Goal: Download file/media

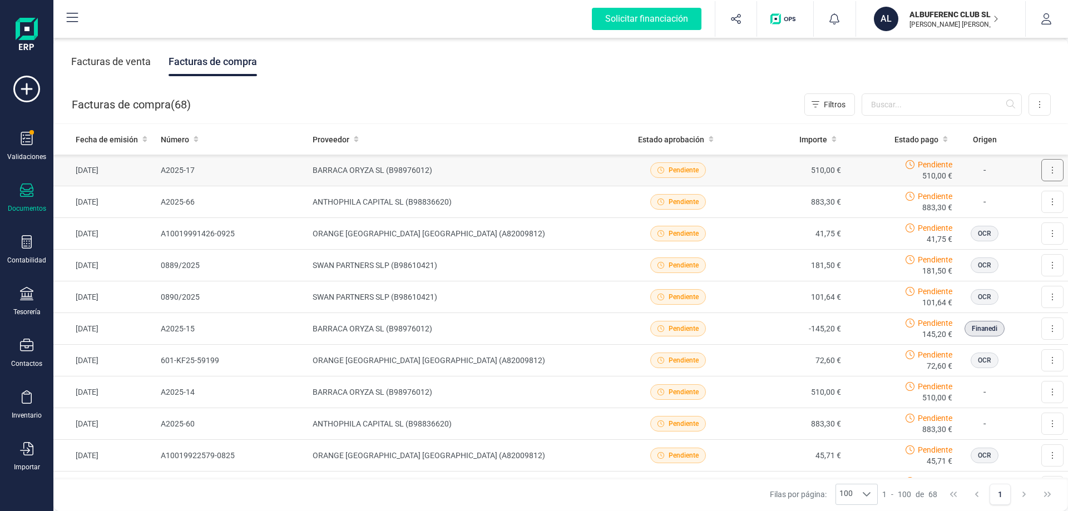
click at [1041, 170] on button at bounding box center [1052, 170] width 22 height 22
click at [998, 200] on span "Descargar documento" at bounding box center [1015, 197] width 77 height 11
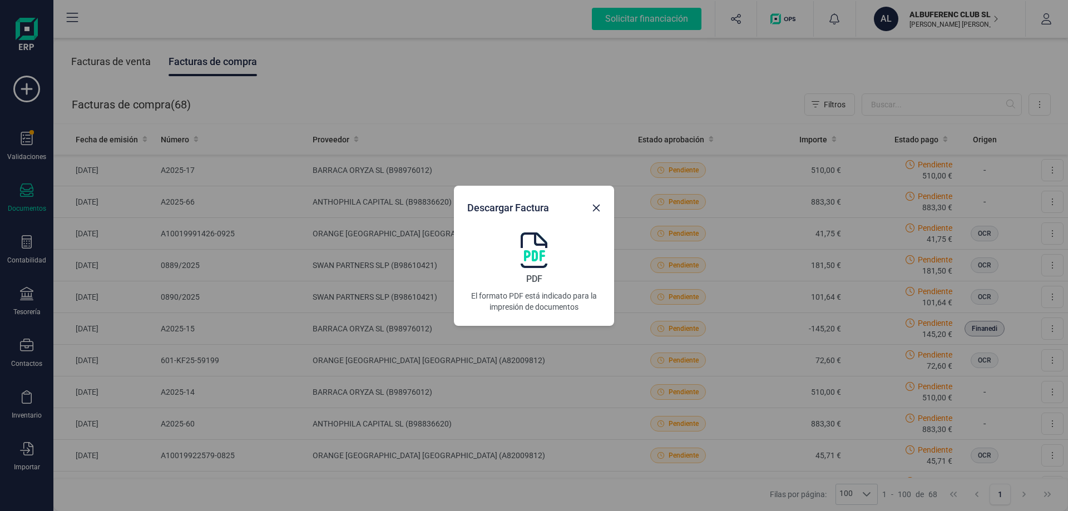
click at [522, 265] on img at bounding box center [533, 250] width 27 height 36
click at [597, 207] on icon "Close" at bounding box center [596, 208] width 9 height 9
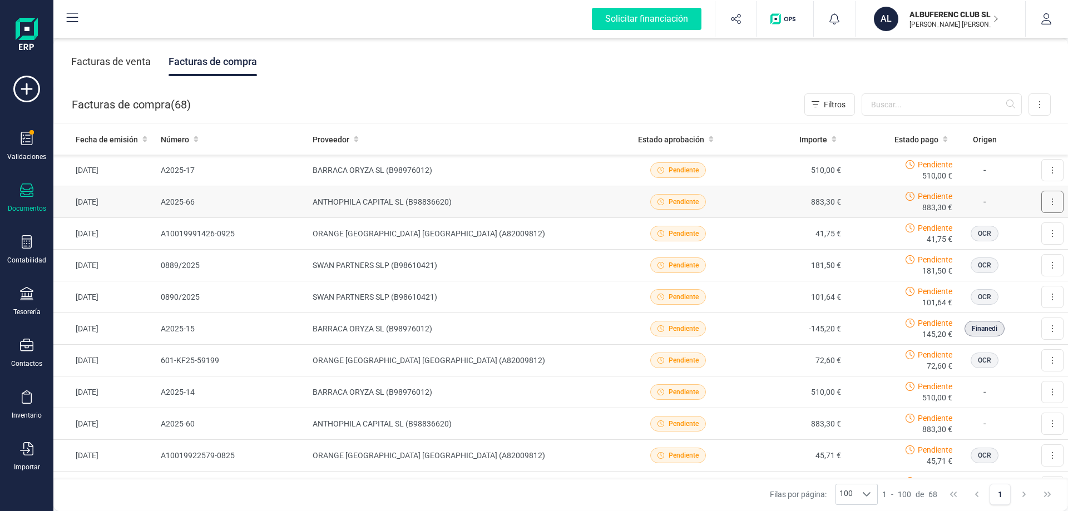
click at [1051, 203] on icon at bounding box center [1052, 201] width 2 height 9
click at [977, 229] on span "Descargar documento" at bounding box center [1015, 229] width 77 height 11
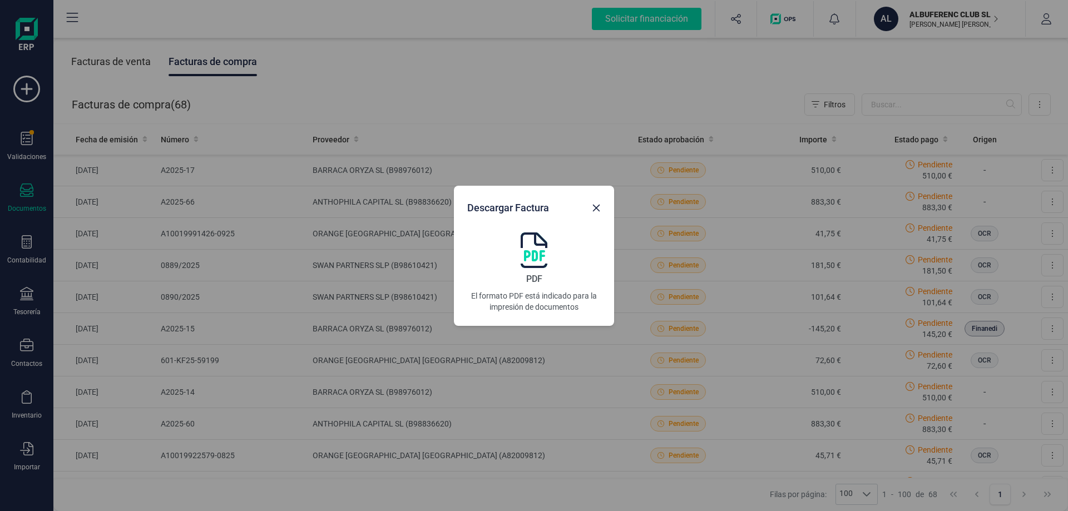
click at [540, 250] on img at bounding box center [533, 250] width 27 height 36
click at [597, 209] on icon "Close" at bounding box center [596, 207] width 7 height 7
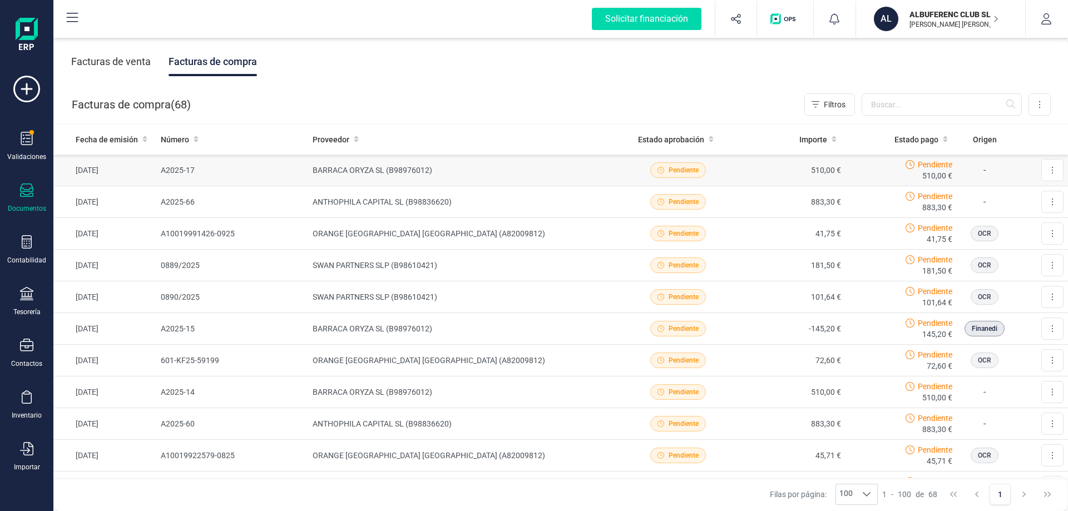
click at [975, 172] on p "-" at bounding box center [984, 169] width 47 height 13
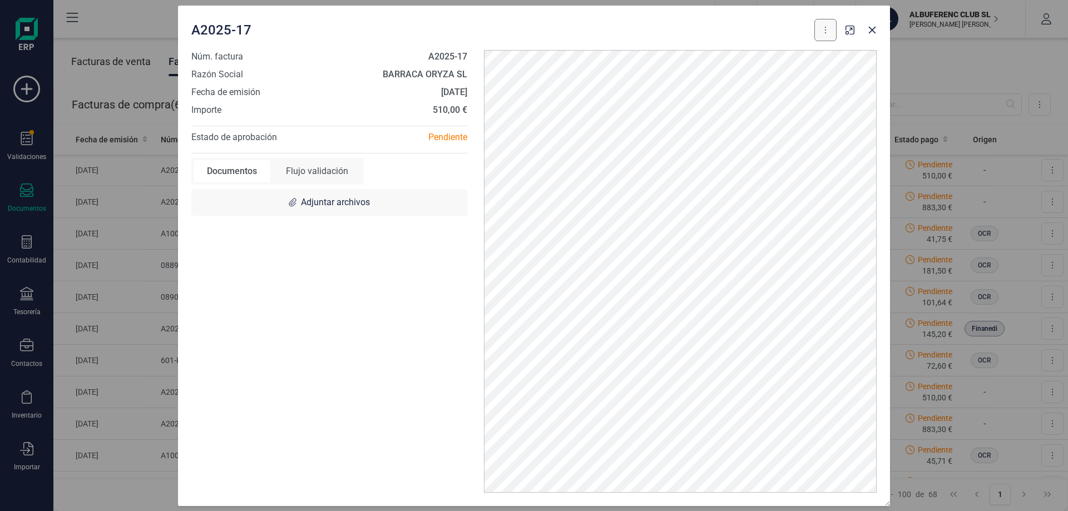
click at [827, 32] on button at bounding box center [825, 30] width 22 height 22
click at [869, 28] on icon "Close" at bounding box center [871, 30] width 9 height 9
